Goal: Submit feedback/report problem

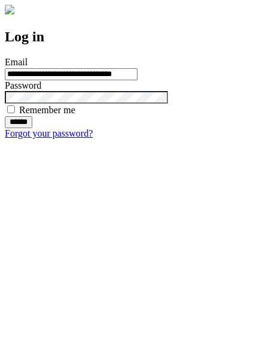
click at [32, 128] on input "******" at bounding box center [19, 122] width 28 height 12
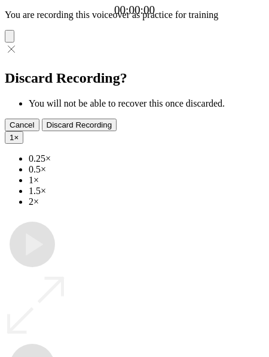
type input "**********"
